Goal: Task Accomplishment & Management: Manage account settings

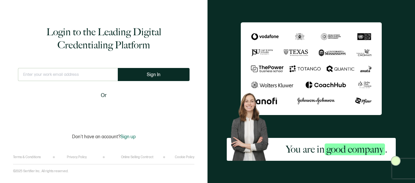
click at [55, 75] on input "text" at bounding box center [68, 74] width 100 height 13
type input "B@yswaterCanada"
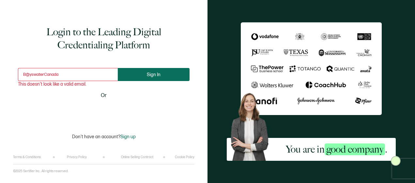
click at [149, 74] on span "Sign In" at bounding box center [154, 74] width 14 height 5
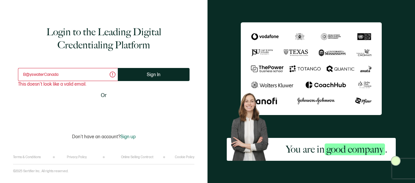
click at [53, 77] on input "B@yswaterCanada" at bounding box center [68, 74] width 100 height 13
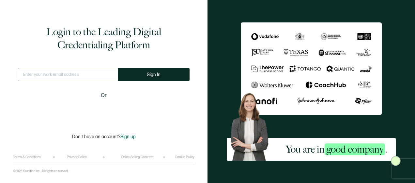
click at [76, 72] on input "text" at bounding box center [68, 74] width 100 height 13
type input "[EMAIL_ADDRESS][DOMAIN_NAME]"
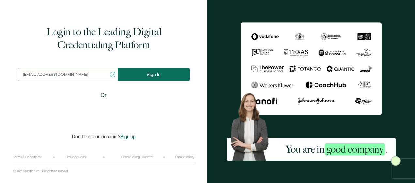
click at [149, 74] on span "Sign In" at bounding box center [154, 74] width 14 height 5
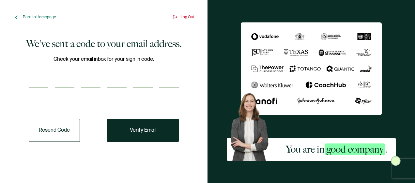
click at [36, 79] on input "number" at bounding box center [39, 81] width 20 height 13
type input "4"
type input "1"
type input "0"
type input "9"
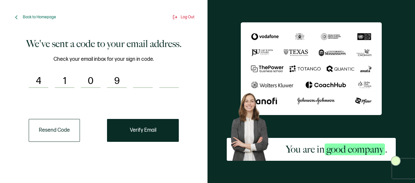
type input "4"
type input "0"
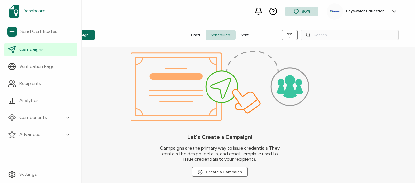
click at [37, 7] on link "Dashboard" at bounding box center [40, 11] width 73 height 18
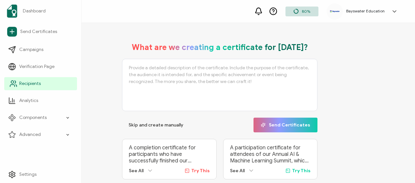
click at [27, 81] on span "Recipients" at bounding box center [30, 83] width 22 height 7
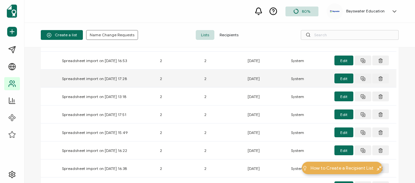
scroll to position [130, 0]
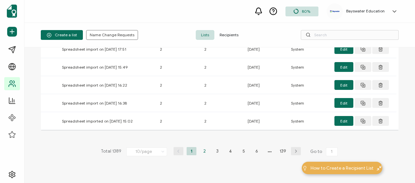
click at [201, 149] on li "2" at bounding box center [204, 151] width 10 height 8
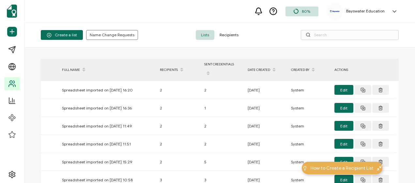
click at [229, 36] on span "Recipients" at bounding box center [228, 35] width 29 height 10
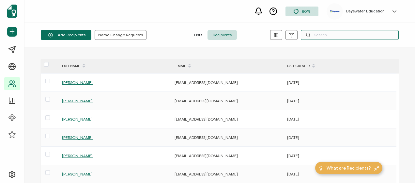
click at [334, 34] on input "text" at bounding box center [349, 35] width 98 height 10
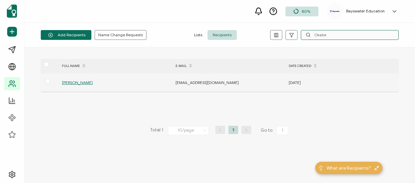
type input "Okabe"
click at [80, 81] on span "[PERSON_NAME]" at bounding box center [77, 82] width 31 height 5
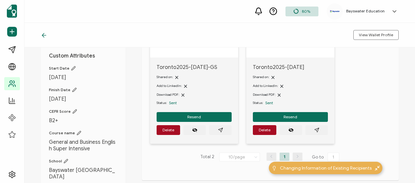
scroll to position [98, 0]
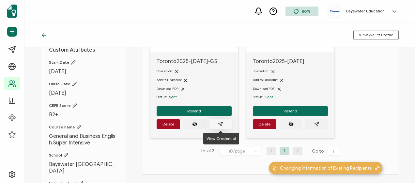
click at [222, 122] on icon "paper plane outline" at bounding box center [220, 123] width 5 height 5
click at [315, 124] on icon "paper plane outline" at bounding box center [316, 123] width 5 height 5
